Goal: Transaction & Acquisition: Purchase product/service

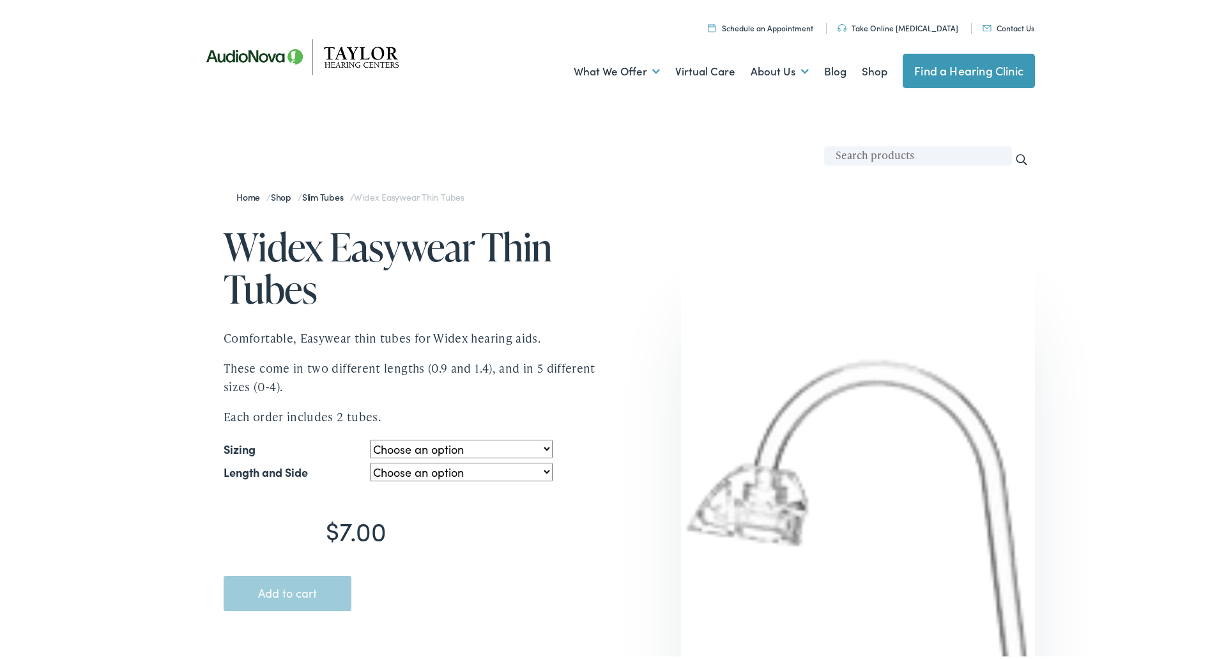
click at [430, 449] on select "Choose an option 0.9 1.4" at bounding box center [461, 446] width 182 height 19
select select "1.4"
click at [370, 437] on select "Choose an option 0.9 1.4" at bounding box center [461, 446] width 182 height 19
click at [421, 474] on select "Choose an option 0L 0R 1L 1R 2L 2R 3L 3R 4L 4R" at bounding box center [461, 469] width 182 height 19
click at [370, 460] on select "Choose an option 0L 0R 1L 1R 2L 2R 3L 3R 4L 4R" at bounding box center [461, 469] width 182 height 19
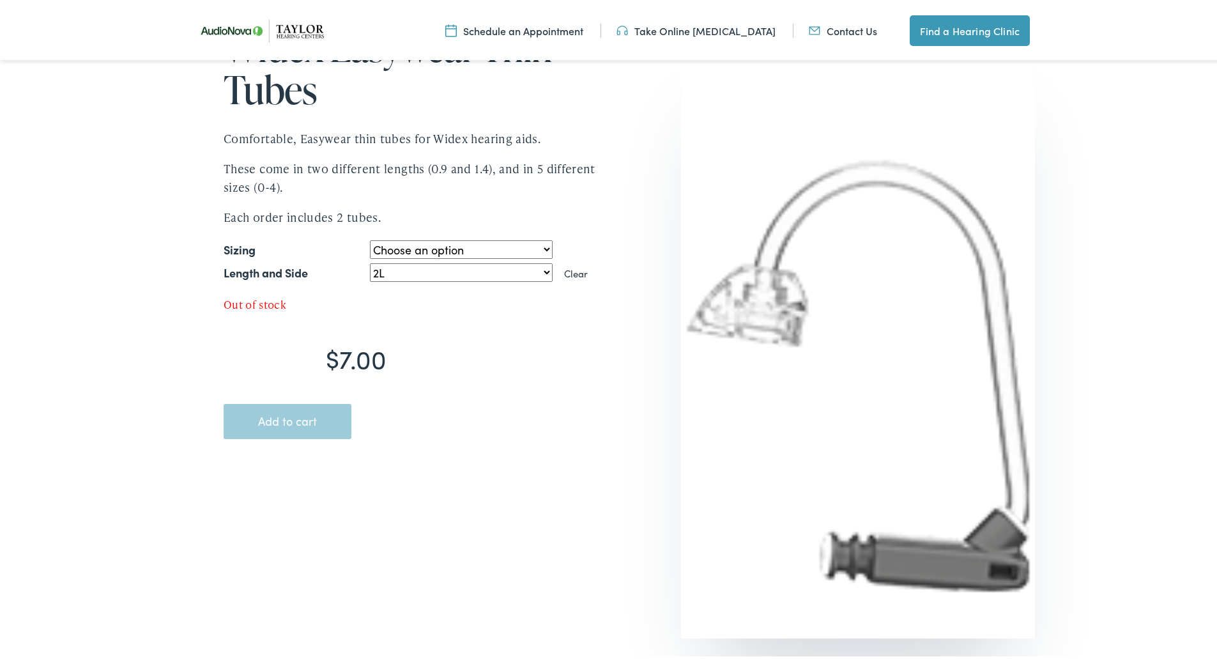
scroll to position [192, 0]
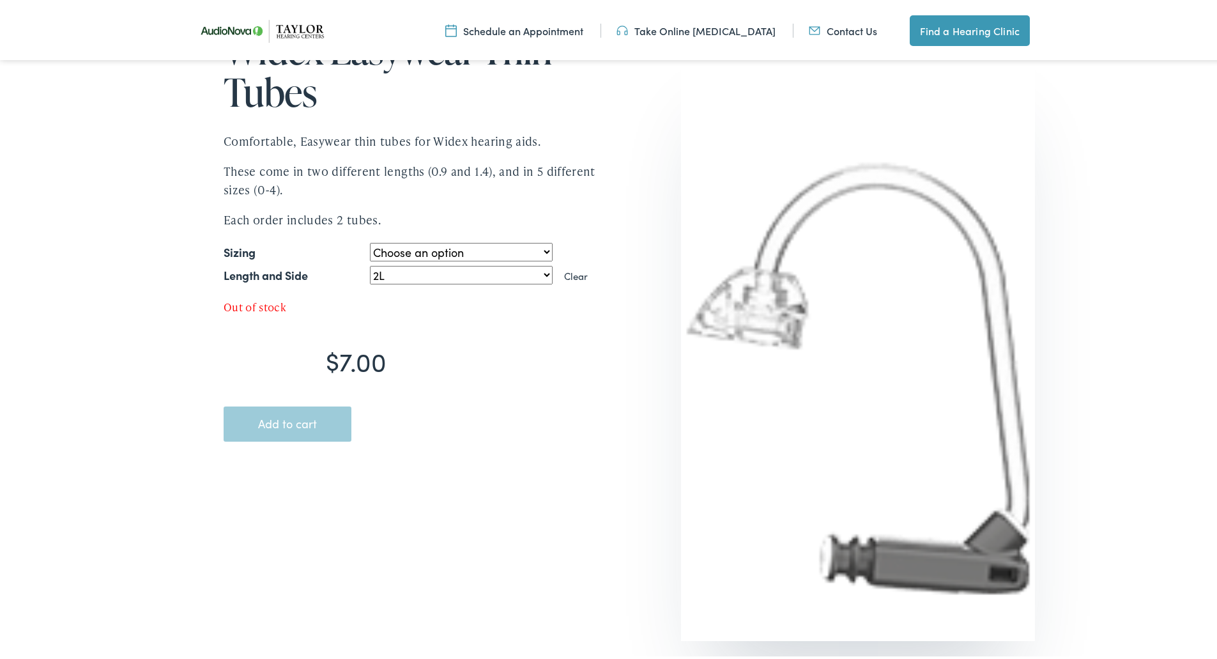
click at [544, 266] on select "Choose an option 0L 0R 1L 1R 2L 2R 3L 3R 4L 4R" at bounding box center [461, 272] width 182 height 19
click at [370, 263] on select "Choose an option 0L 0R 1L 1R 2L 2R 3L 3R 4L 4R" at bounding box center [461, 272] width 182 height 19
click at [536, 271] on select "Choose an option 0L 0R 1L 1R 2L 2R 3L 3R 4L 4R" at bounding box center [461, 272] width 182 height 19
click at [370, 263] on select "Choose an option 0L 0R 1L 1R 2L 2R 3L 3R 4L 4R" at bounding box center [461, 272] width 182 height 19
click at [541, 274] on select "Choose an option 0L 0R 1L 1R 2L 2R 3L 3R 4L 4R" at bounding box center [461, 272] width 182 height 19
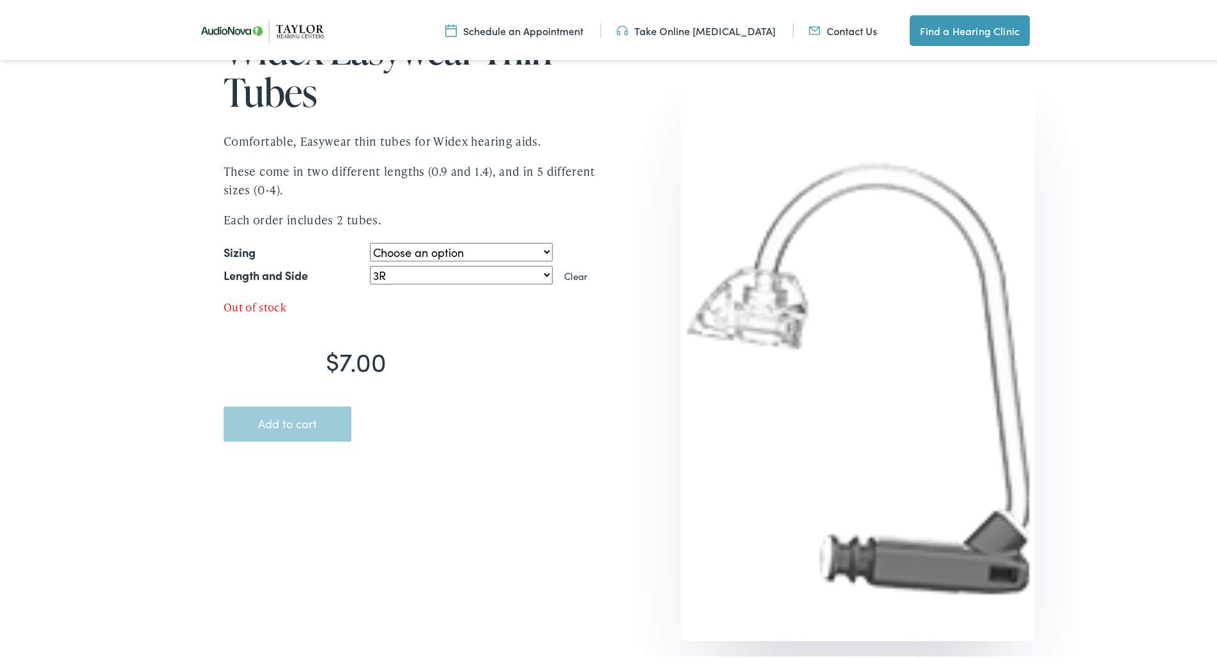
click at [370, 263] on select "Choose an option 0L 0R 1L 1R 2L 2R 3L 3R 4L 4R" at bounding box center [461, 272] width 182 height 19
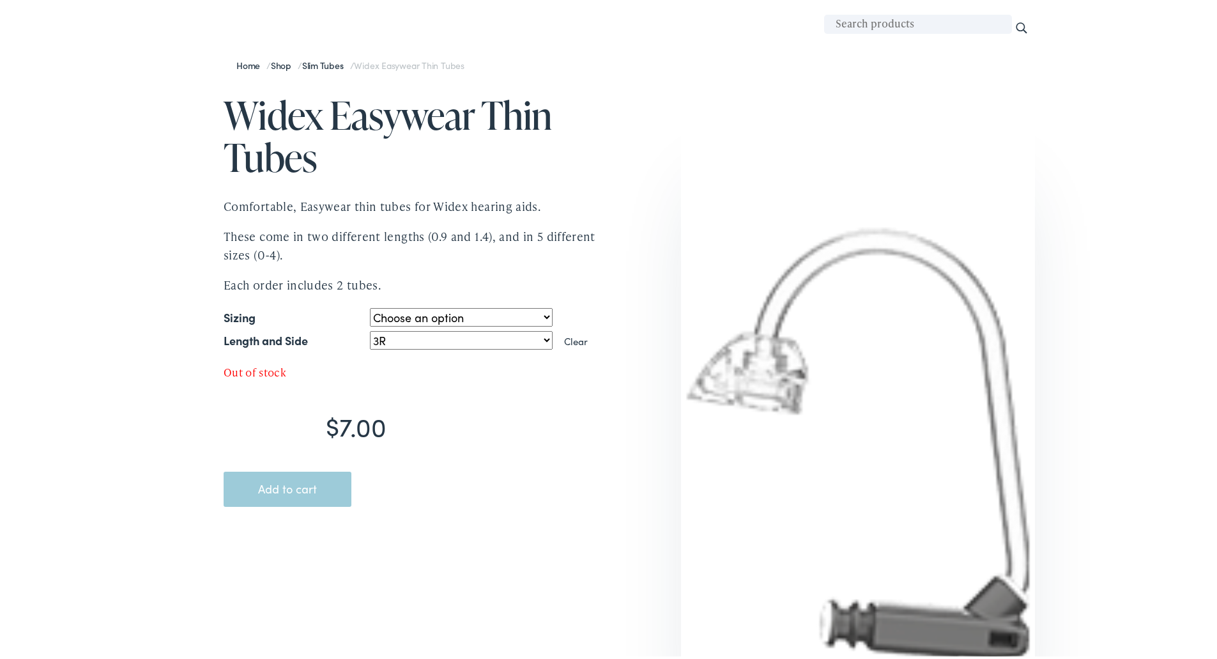
scroll to position [128, 0]
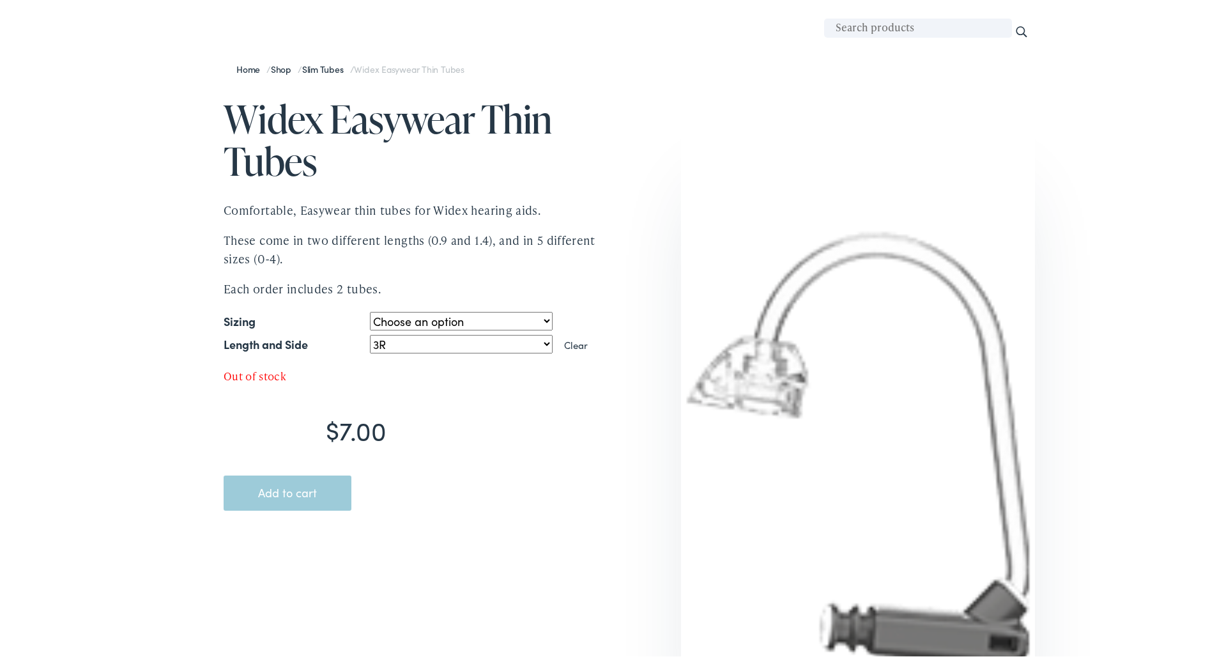
click at [544, 346] on select "Choose an option 0L 0R 1L 1R 2L 2R 3L 3R 4L 4R" at bounding box center [461, 341] width 182 height 19
click at [370, 332] on select "Choose an option 0L 0R 1L 1R 2L 2R 3L 3R 4L 4R" at bounding box center [461, 341] width 182 height 19
select select "2R"
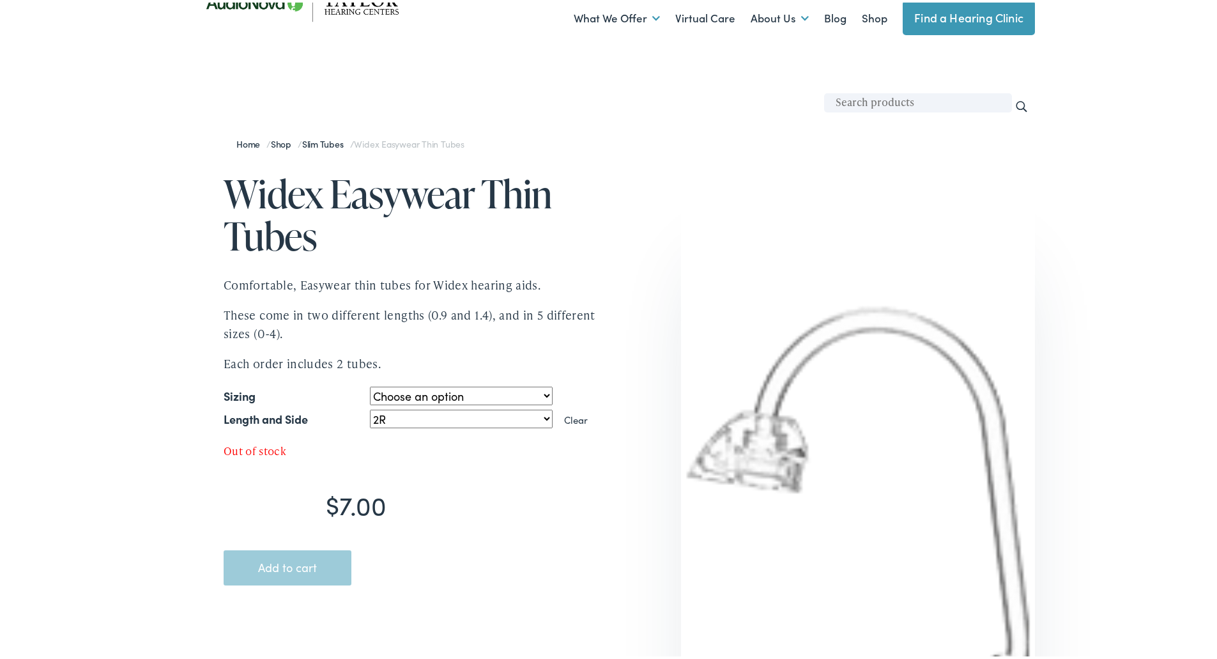
scroll to position [0, 0]
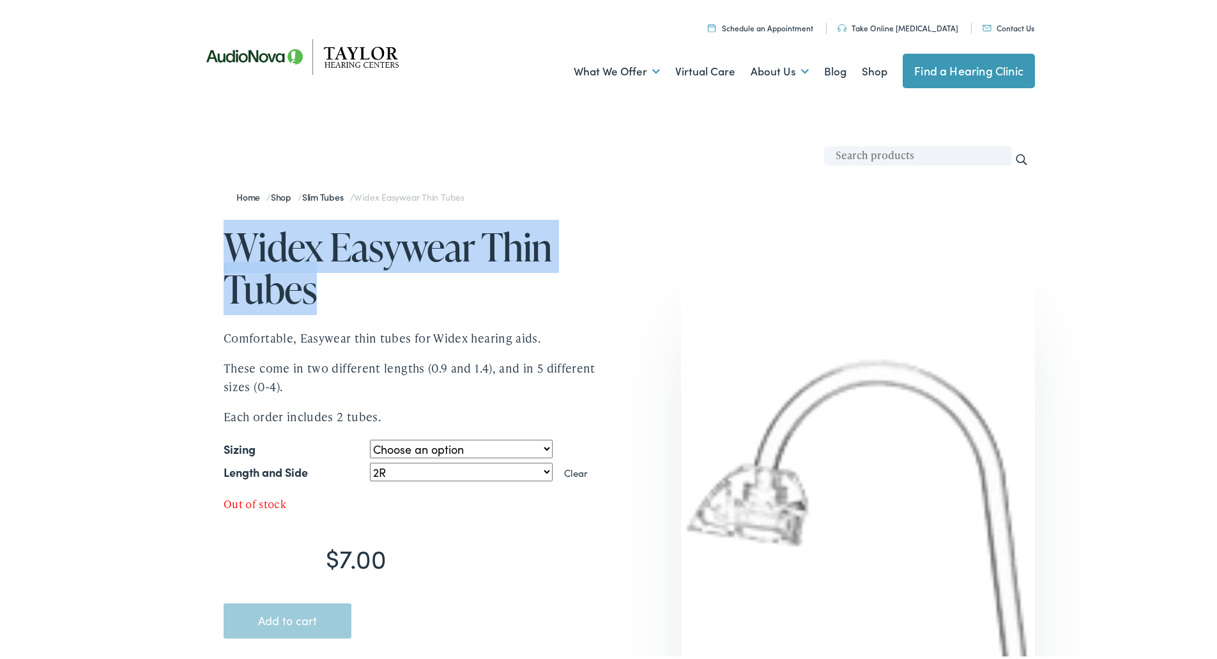
drag, startPoint x: 224, startPoint y: 249, endPoint x: 360, endPoint y: 283, distance: 140.3
click at [360, 283] on h1 "Widex Easywear Thin Tubes" at bounding box center [419, 265] width 390 height 84
copy h1 "Widex Easywear Thin Tubes"
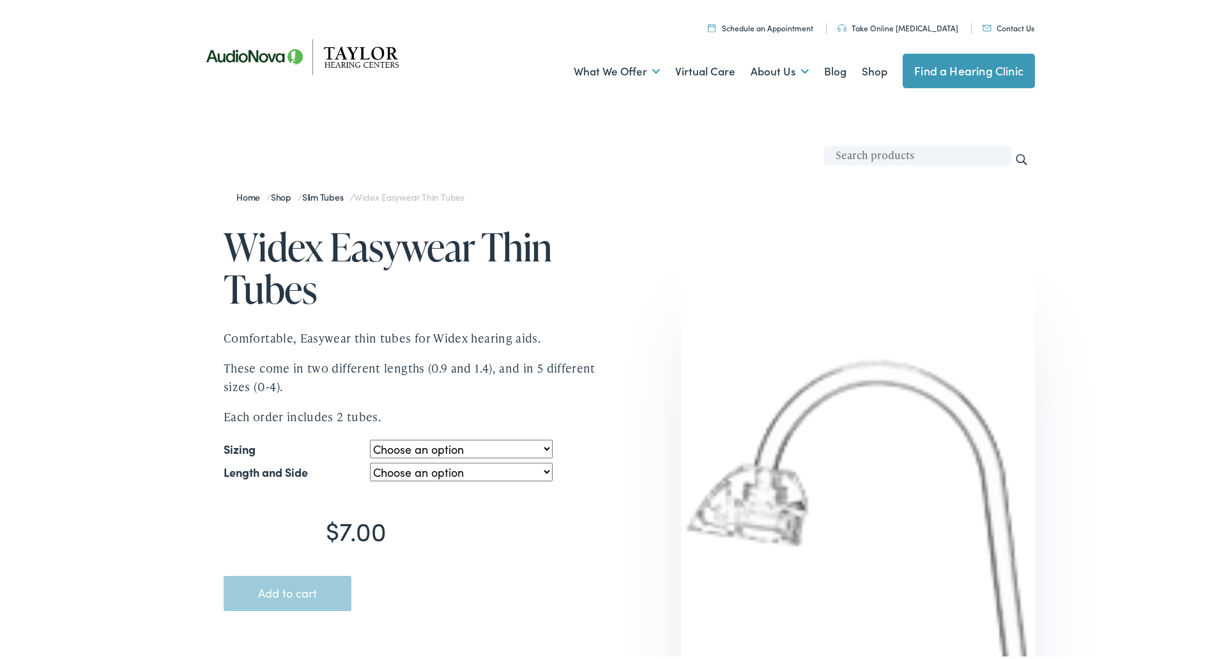
click at [543, 446] on select "Choose an option 0.9 1.4" at bounding box center [461, 446] width 182 height 19
select select "1.4"
click at [370, 437] on select "Choose an option 0.9 1.4" at bounding box center [461, 446] width 182 height 19
click at [520, 470] on select "Choose an option 0L 0R 1L 1R 2L 2R 3L 3R 4L 4R" at bounding box center [461, 469] width 182 height 19
click at [370, 460] on select "Choose an option 0L 0R 1L 1R 2L 2R 3L 3R 4L 4R" at bounding box center [461, 469] width 182 height 19
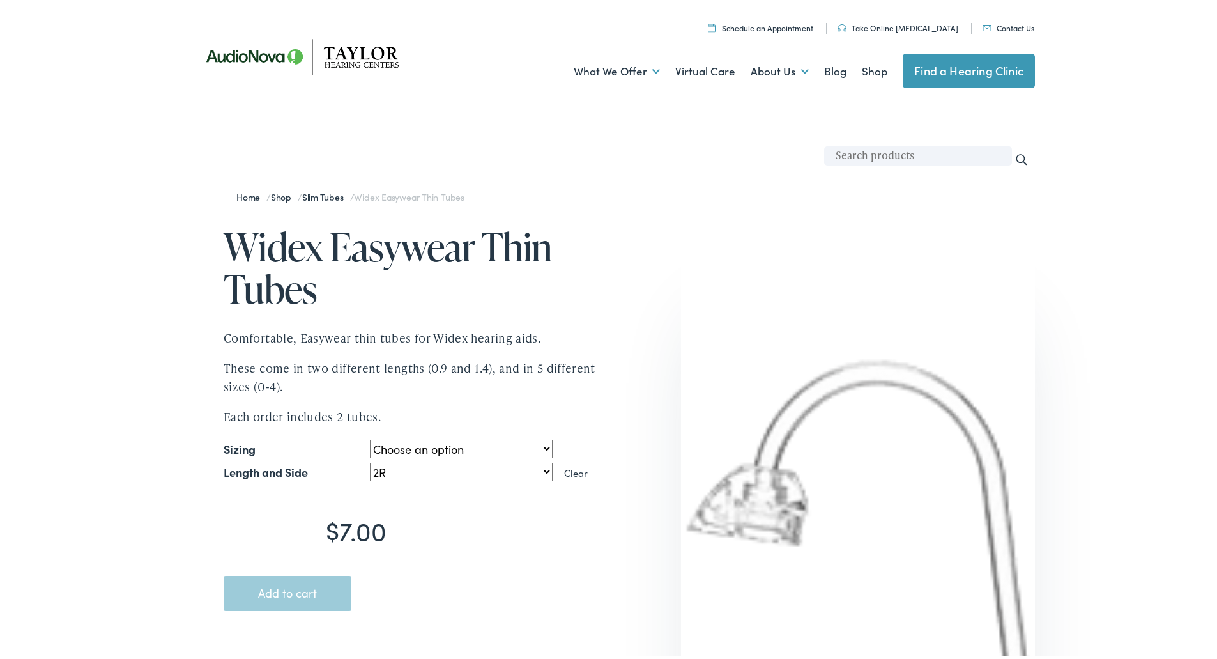
select select "2R"
